Goal: Information Seeking & Learning: Learn about a topic

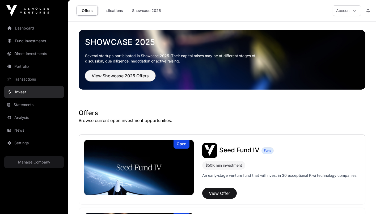
click at [115, 72] on button "View Showcase 2025 Offers" at bounding box center [120, 75] width 71 height 11
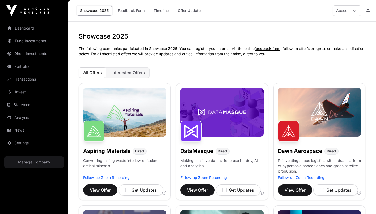
click at [118, 75] on span "Interested Offers" at bounding box center [128, 72] width 34 height 5
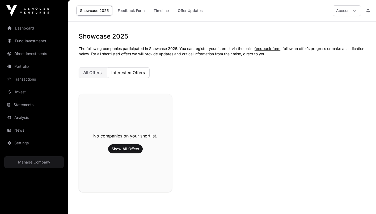
click at [91, 75] on span "All Offers" at bounding box center [92, 72] width 19 height 5
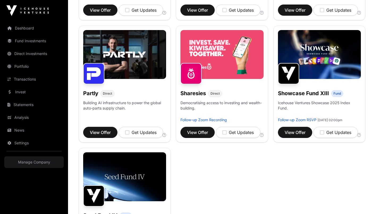
scroll to position [321, 0]
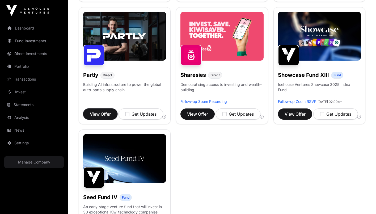
click at [100, 111] on span "View Offer" at bounding box center [100, 114] width 21 height 6
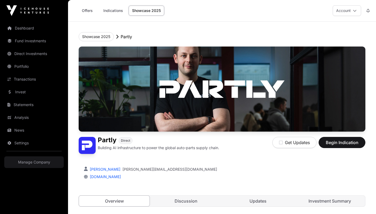
click at [21, 94] on link "Invest" at bounding box center [34, 92] width 60 height 12
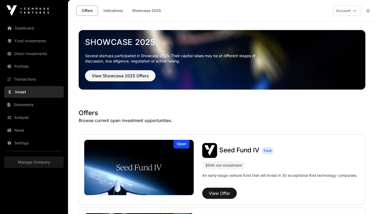
click at [115, 12] on link "Indications" at bounding box center [113, 11] width 27 height 10
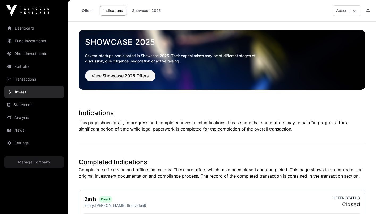
click at [144, 11] on link "Showcase 2025" at bounding box center [147, 11] width 36 height 10
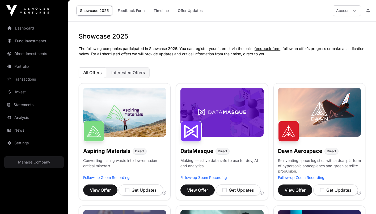
click at [194, 12] on link "Offer Updates" at bounding box center [191, 11] width 32 height 10
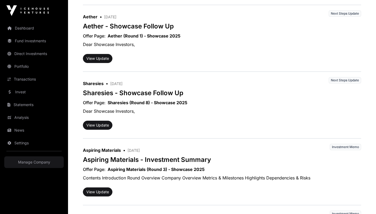
scroll to position [355, 0]
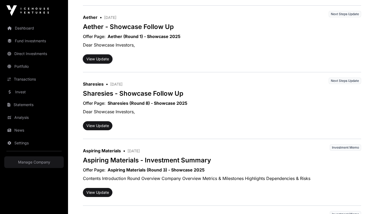
click at [96, 60] on button "View Update" at bounding box center [98, 59] width 30 height 9
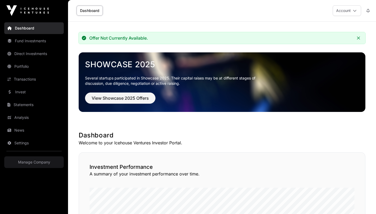
click at [30, 77] on link "Transactions" at bounding box center [34, 79] width 60 height 12
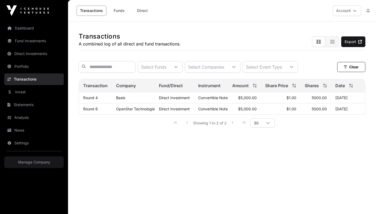
click at [29, 106] on link "Statements" at bounding box center [34, 105] width 60 height 12
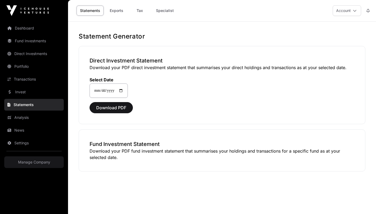
click at [28, 26] on link "Dashboard" at bounding box center [34, 28] width 60 height 12
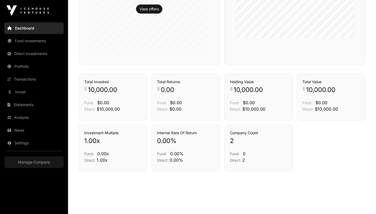
scroll to position [350, 0]
